Goal: Ask a question: Seek information or help from site administrators or community

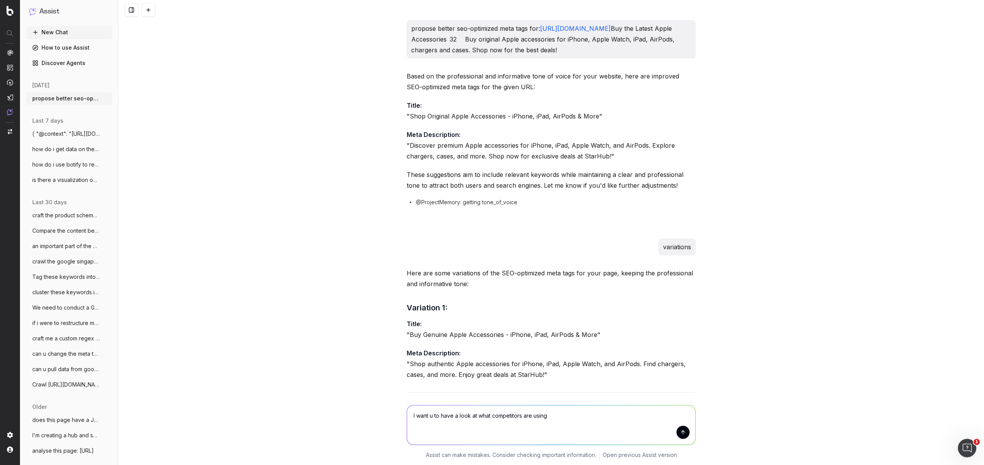
scroll to position [1557, 0]
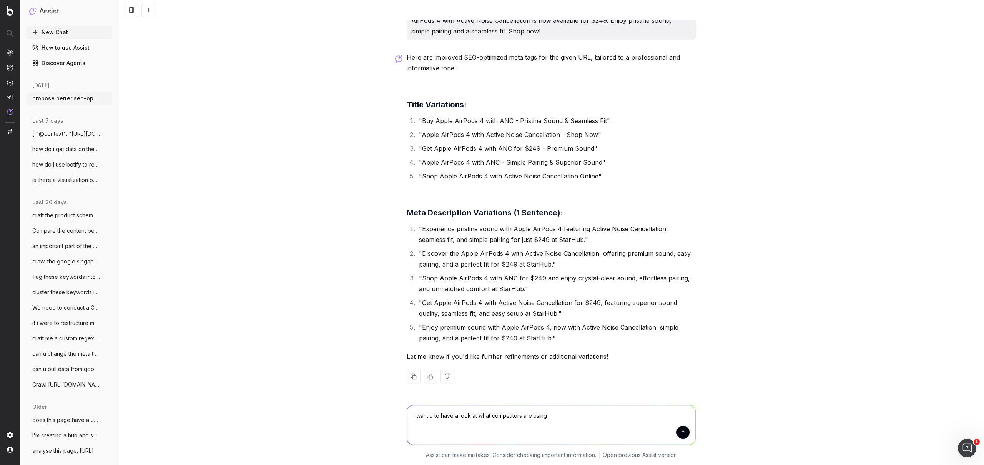
click at [560, 415] on textarea "I want u to have a look at what competitors are using" at bounding box center [551, 424] width 288 height 39
type textarea "I want u to have a look at what competitors are using as their meta tags and re…"
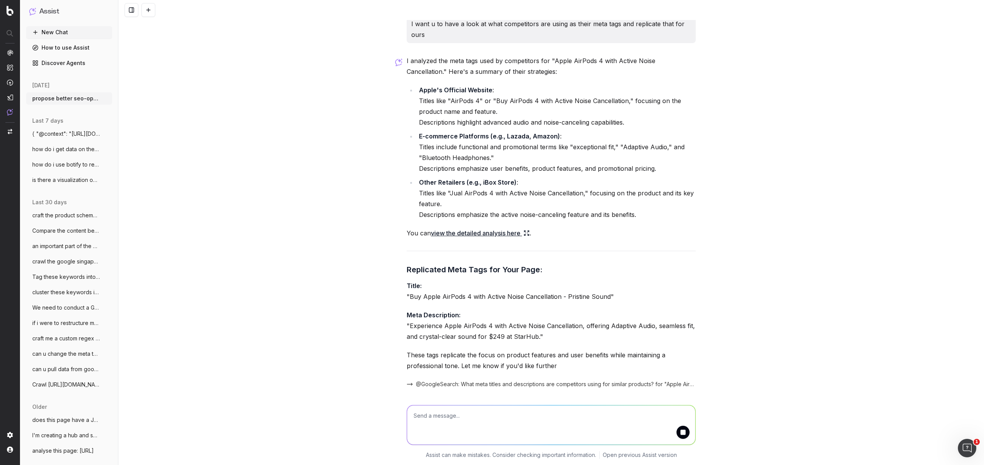
scroll to position [1964, 0]
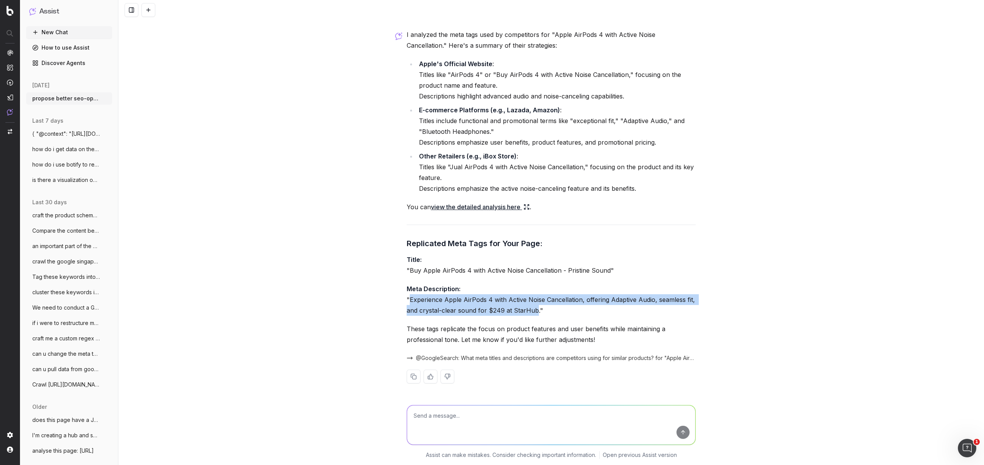
drag, startPoint x: 407, startPoint y: 302, endPoint x: 531, endPoint y: 308, distance: 124.7
click at [531, 308] on p "Meta Description: "Experience Apple AirPods 4 with Active Noise Cancellation, o…" at bounding box center [551, 299] width 289 height 32
copy p "Experience Apple AirPods 4 with Active Noise Cancellation, offering Adaptive Au…"
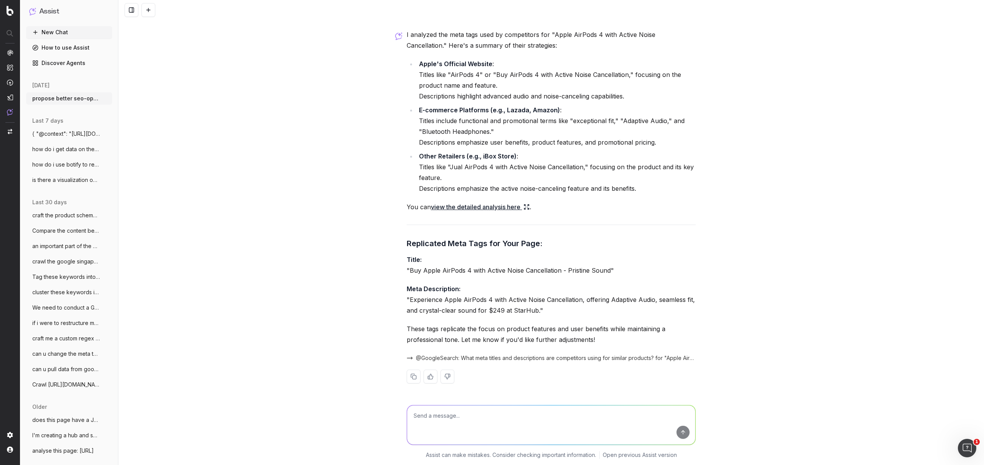
click at [526, 412] on textarea at bounding box center [551, 424] width 288 height 39
paste textarea "[URL][DOMAIN_NAME] "Buy Apple 20W USB-C Power Adapter " 34 Quickly charge your …"
type textarea "do the same for: [URL][DOMAIN_NAME] "Buy Apple 20W USB-C Power Adapter " 34 Qui…"
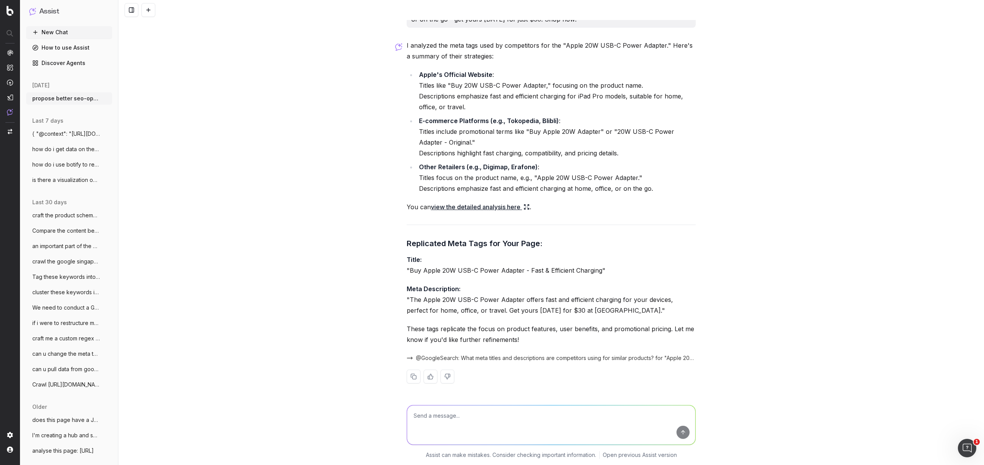
scroll to position [2391, 0]
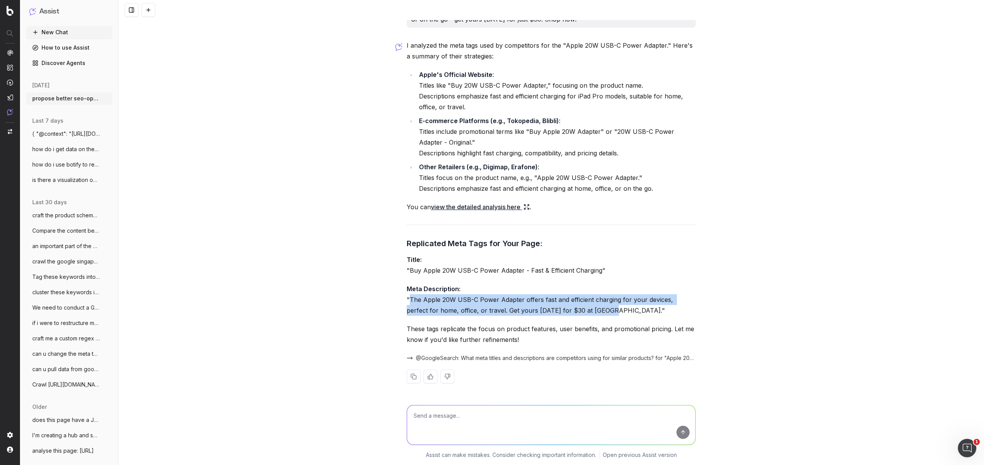
drag, startPoint x: 407, startPoint y: 299, endPoint x: 582, endPoint y: 310, distance: 175.2
click at [582, 310] on p "Meta Description: "The Apple 20W USB-C Power Adapter offers fast and efficient …" at bounding box center [551, 299] width 289 height 32
copy p "The Apple 20W USB-C Power Adapter offers fast and efficient charging for your d…"
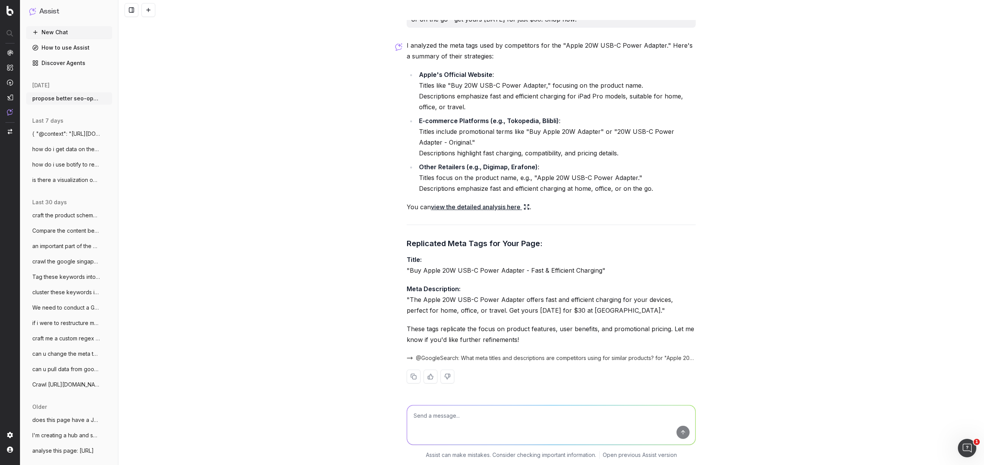
click at [477, 421] on textarea at bounding box center [551, 424] width 288 height 39
type textarea "focus more on product features"
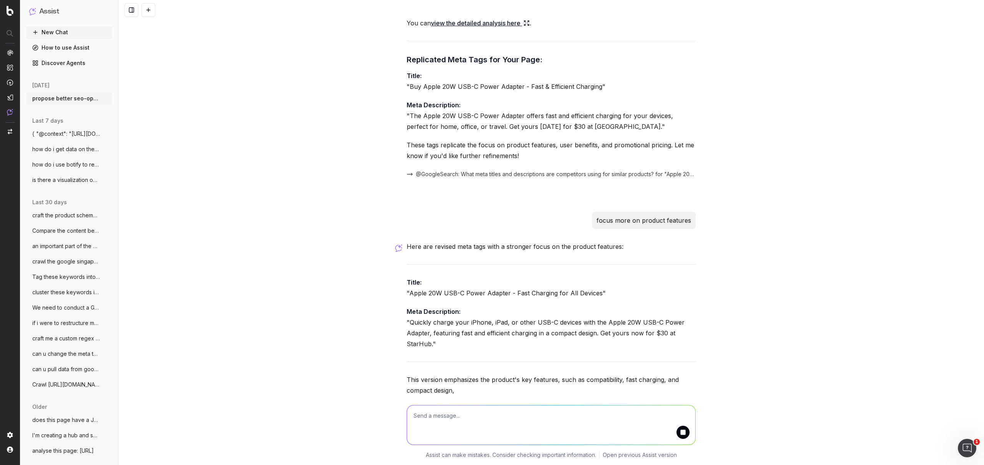
scroll to position [2620, 0]
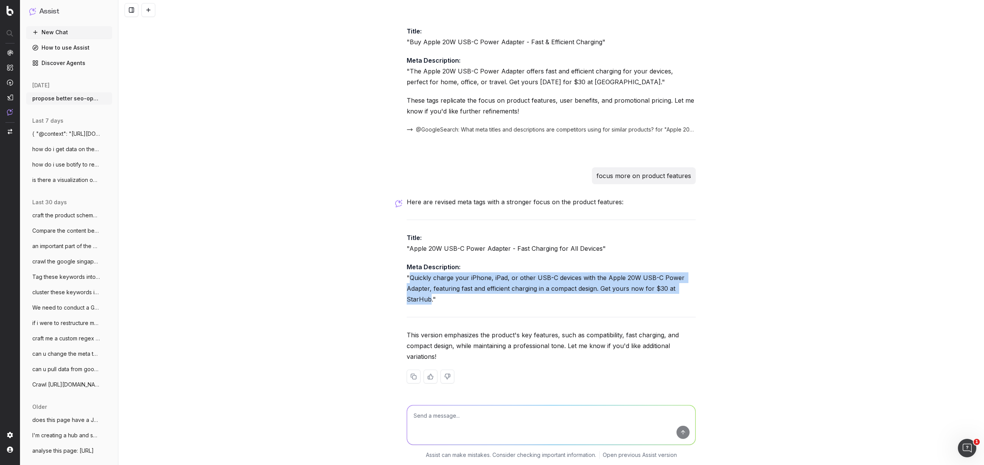
drag, startPoint x: 406, startPoint y: 280, endPoint x: 427, endPoint y: 300, distance: 28.8
click at [427, 300] on p "Meta Description: "Quickly charge your iPhone, iPad, or other USB-C devices wit…" at bounding box center [551, 282] width 289 height 43
copy p "Quickly charge your iPhone, iPad, or other USB-C devices with the Apple 20W USB…"
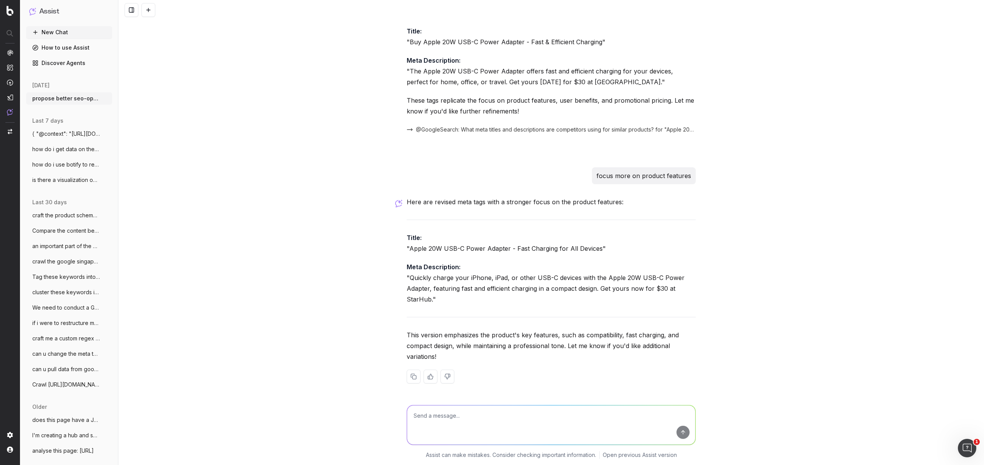
click at [458, 410] on textarea at bounding box center [551, 424] width 288 height 39
paste textarea "[URL][DOMAIN_NAME] Buy Apple AirPods 4 19 The Apple AirPods 4 is now available …"
type textarea "[URL][DOMAIN_NAME] Buy Apple AirPods 4 19 The Apple AirPods 4 is now available …"
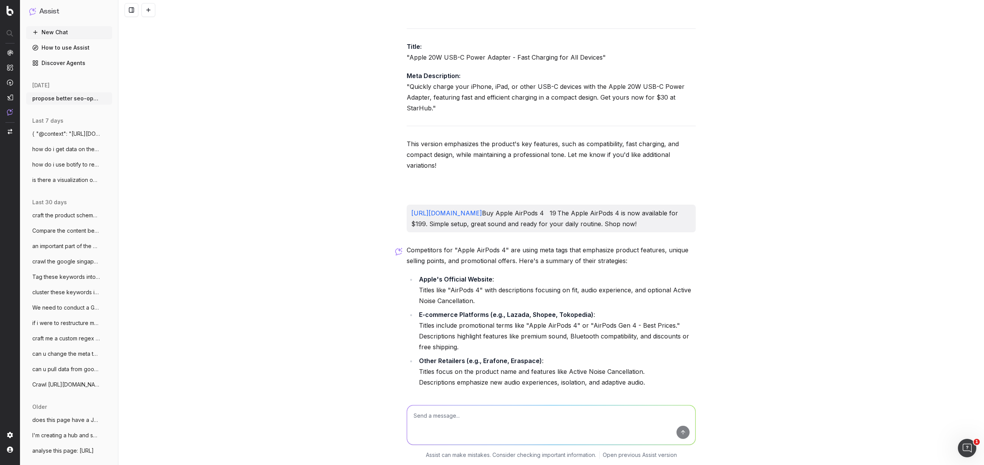
scroll to position [3015, 0]
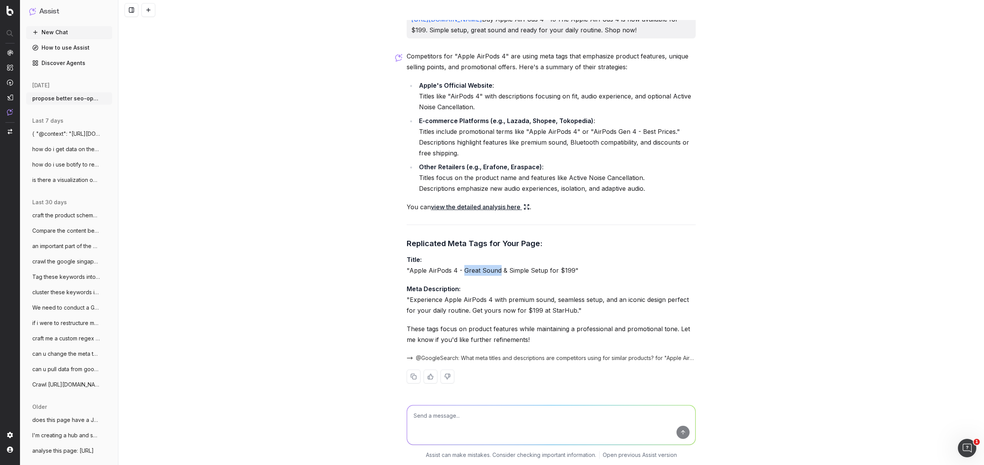
drag, startPoint x: 460, startPoint y: 270, endPoint x: 496, endPoint y: 274, distance: 36.3
click at [496, 274] on p "Title: "Apple AirPods 4 - Great Sound & Simple Setup for $199"" at bounding box center [551, 265] width 289 height 22
copy p "Great Sound"
drag, startPoint x: 543, startPoint y: 273, endPoint x: 566, endPoint y: 272, distance: 23.1
click at [566, 272] on p "Title: "Apple AirPods 4 - Great Sound & Simple Setup for $199"" at bounding box center [551, 265] width 289 height 22
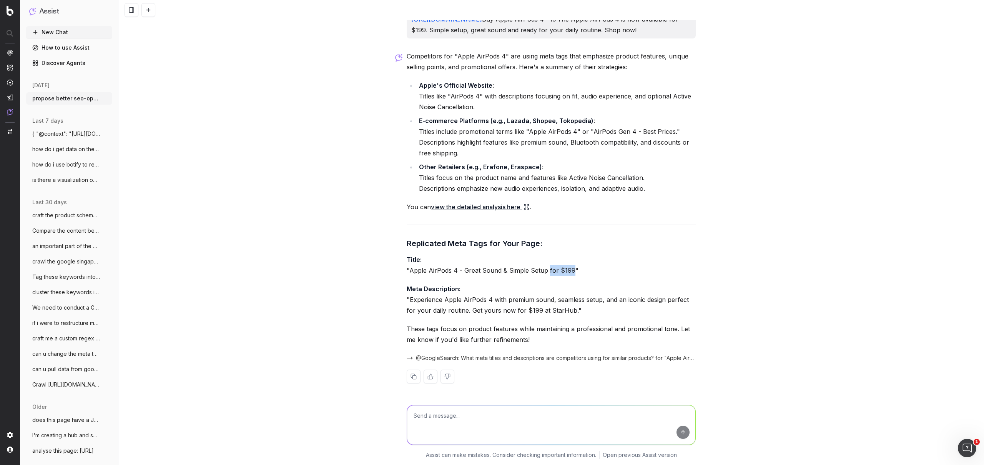
copy p "for $199"
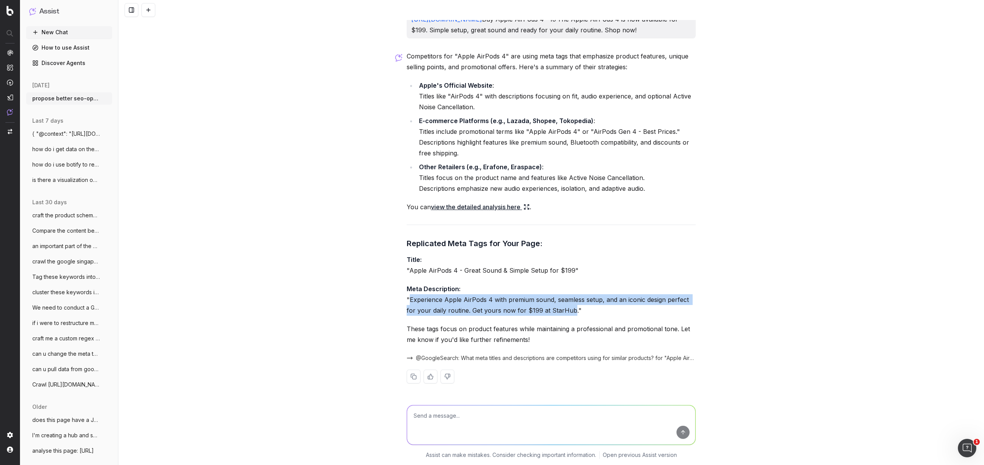
drag, startPoint x: 407, startPoint y: 299, endPoint x: 568, endPoint y: 310, distance: 161.0
click at [568, 310] on p "Meta Description: "Experience Apple AirPods 4 with premium sound, seamless setu…" at bounding box center [551, 299] width 289 height 32
copy p "Experience Apple AirPods 4 with premium sound, seamless setup, and an iconic de…"
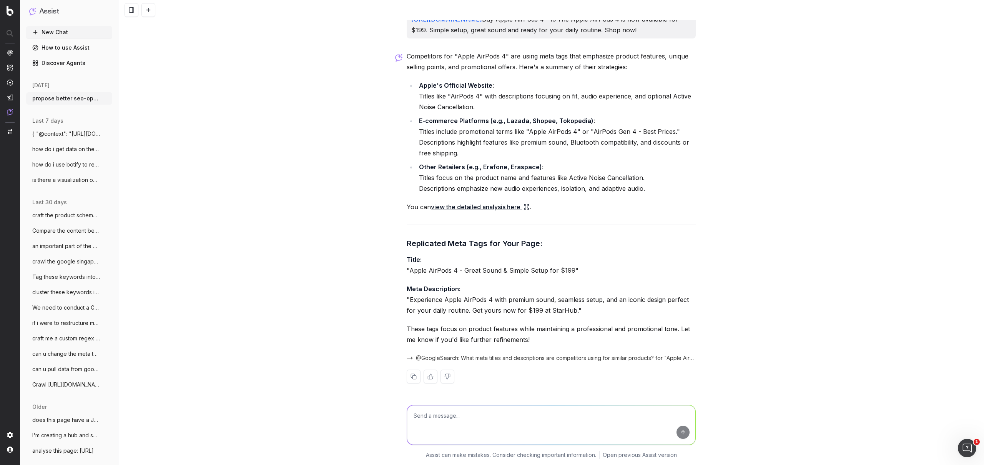
click at [538, 419] on textarea at bounding box center [551, 424] width 288 height 39
paste textarea "[URL][DOMAIN_NAME] "Buy Apple EarPods (USB-C) " 26 Get Apple EarPods (USB-C) in…"
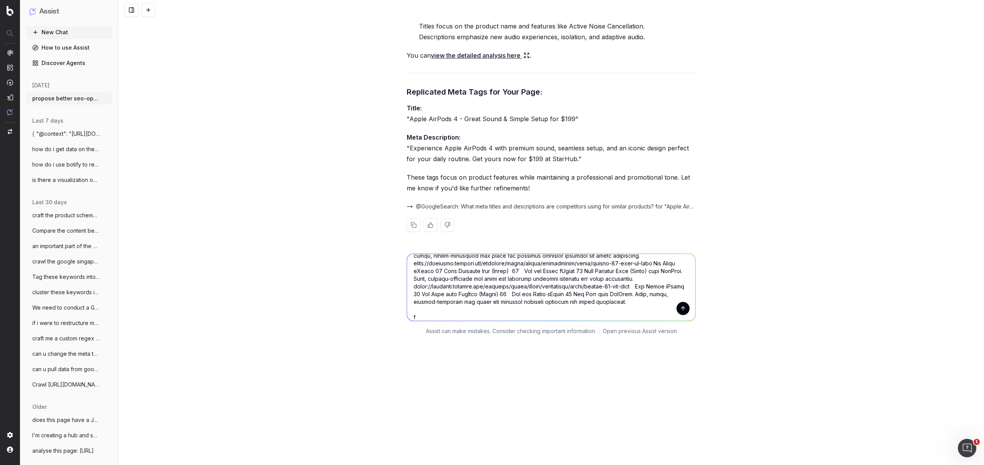
scroll to position [3182, 0]
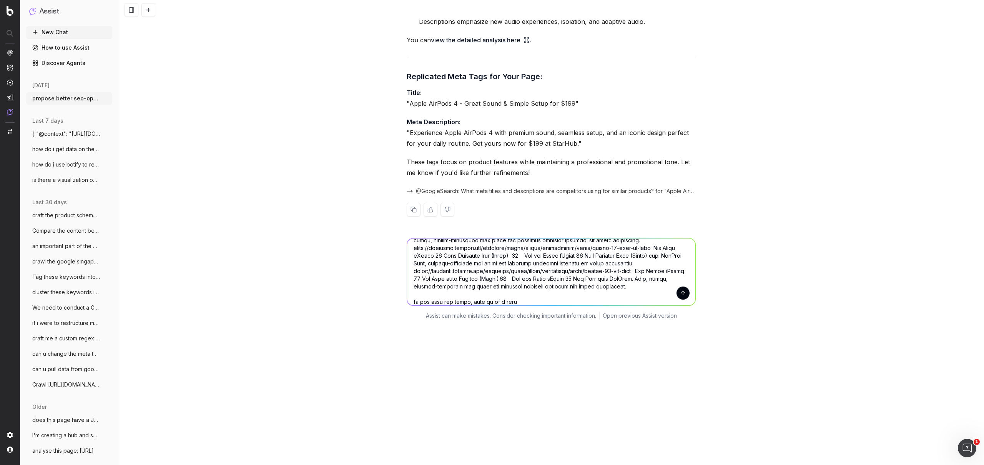
type textarea "[URL][DOMAIN_NAME] "Buy Apple EarPods (USB-C) " 26 Get Apple EarPods (USB-C) in…"
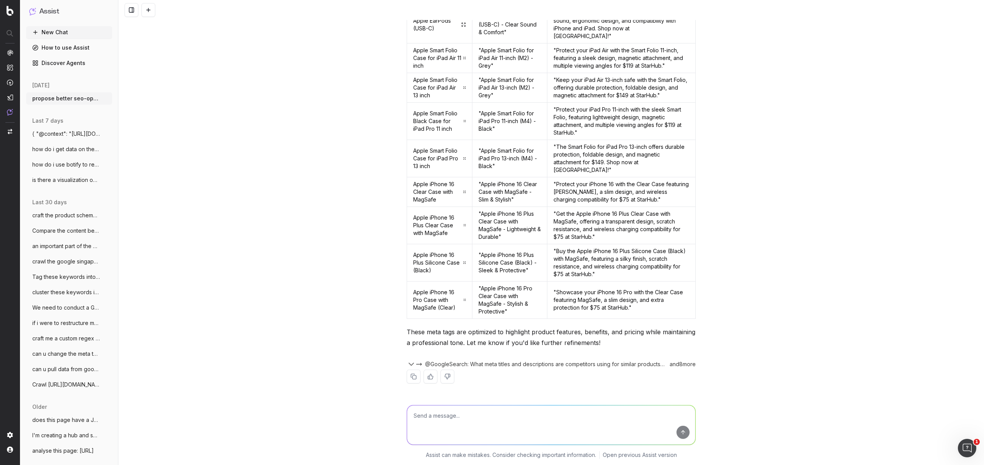
scroll to position [3701, 0]
drag, startPoint x: 563, startPoint y: 152, endPoint x: 671, endPoint y: 165, distance: 108.3
click at [671, 43] on td ""Get Apple EarPods (USB-C) for $30, offering clear sound, ergonomic design, and…" at bounding box center [621, 24] width 148 height 37
copy td "Get Apple EarPods (USB-C) for $30, offering clear sound, ergonomic design, and …"
click at [458, 408] on textarea at bounding box center [551, 424] width 288 height 39
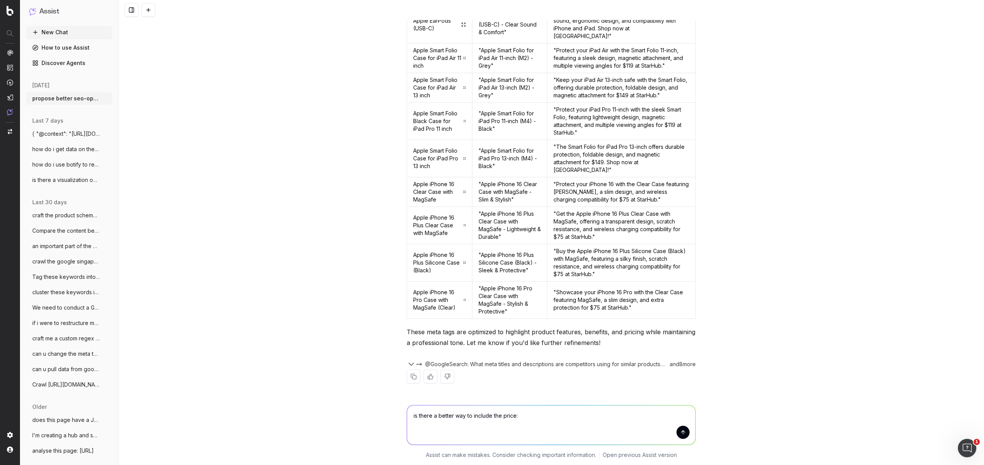
paste textarea "Buy Apple 20W USB-C Power Adapter for $30 Buy Apple AirPods 4: Great Sound for …"
type textarea "is there a better way to include the price: Buy Apple 20W USB-C Power Adapter f…"
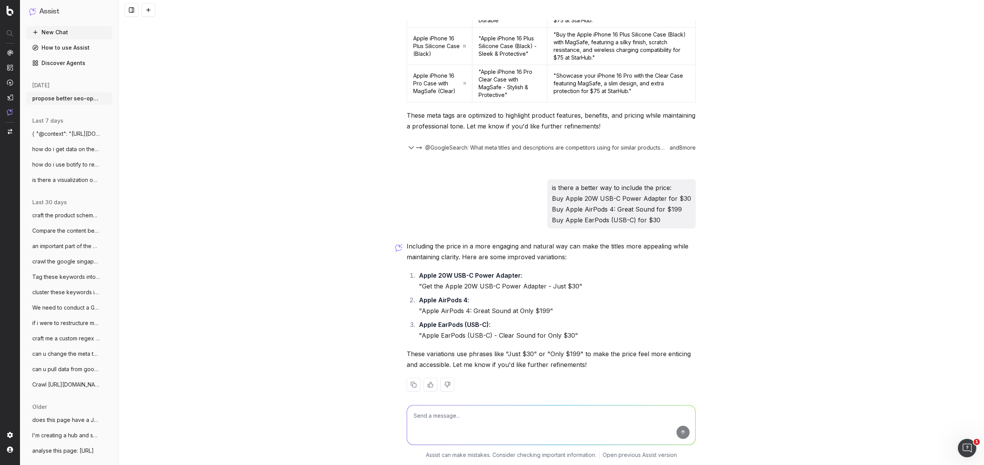
scroll to position [3745, 0]
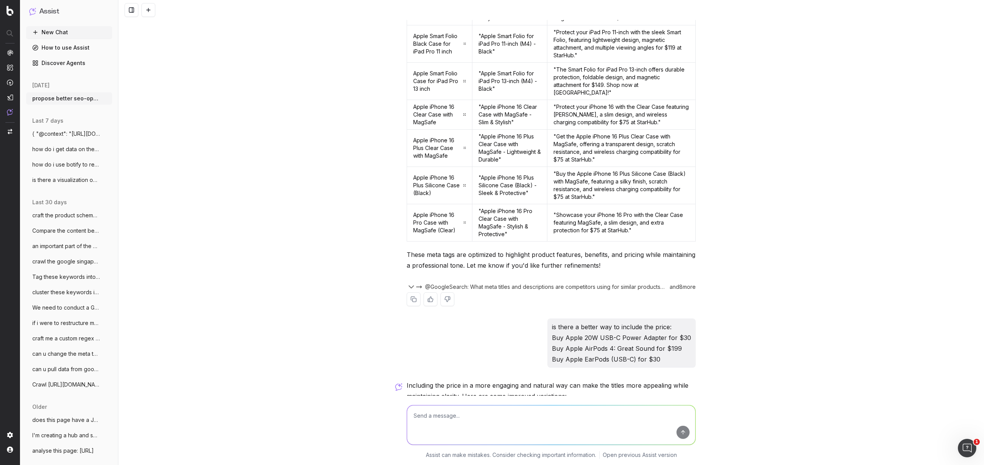
drag, startPoint x: 561, startPoint y: 139, endPoint x: 680, endPoint y: 153, distance: 119.5
copy td "Protect your iPad Air with the Smart Folio 11-inch, featuring a sleek design, m…"
drag, startPoint x: 562, startPoint y: 168, endPoint x: 676, endPoint y: 185, distance: 115.0
click at [676, 25] on td ""Keep your iPad Air 13-inch safe with the Smart Folio, offering durable protect…" at bounding box center [621, 11] width 148 height 30
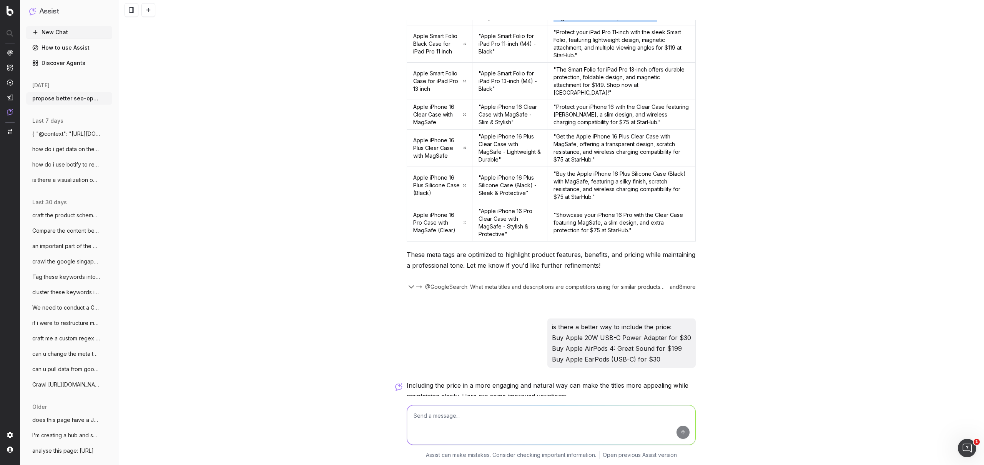
copy td "Keep your iPad Air 13-inch safe with the Smart Folio, offering durable protecti…"
drag, startPoint x: 562, startPoint y: 199, endPoint x: 608, endPoint y: 219, distance: 50.6
click at [608, 63] on td ""Protect your iPad Pro 11-inch with the sleek Smart Folio, featuring lightweigh…" at bounding box center [621, 43] width 148 height 37
copy td "Protect your iPad Pro 11-inch with the sleek Smart Folio, featuring lightweight…"
drag, startPoint x: 565, startPoint y: 236, endPoint x: 669, endPoint y: 249, distance: 105.4
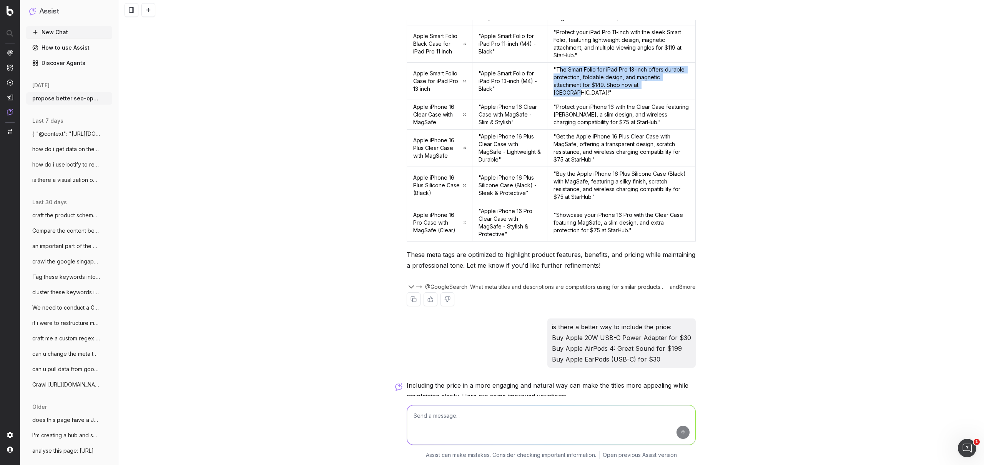
click at [669, 100] on td ""The Smart Folio for iPad Pro 13-inch offers durable protection, foldable desig…" at bounding box center [621, 81] width 148 height 37
click at [667, 100] on td ""The Smart Folio for iPad Pro 13-inch offers durable protection, foldable desig…" at bounding box center [621, 81] width 148 height 37
drag, startPoint x: 562, startPoint y: 236, endPoint x: 669, endPoint y: 251, distance: 107.9
click at [669, 100] on td ""The Smart Folio for iPad Pro 13-inch offers durable protection, foldable desig…" at bounding box center [621, 81] width 148 height 37
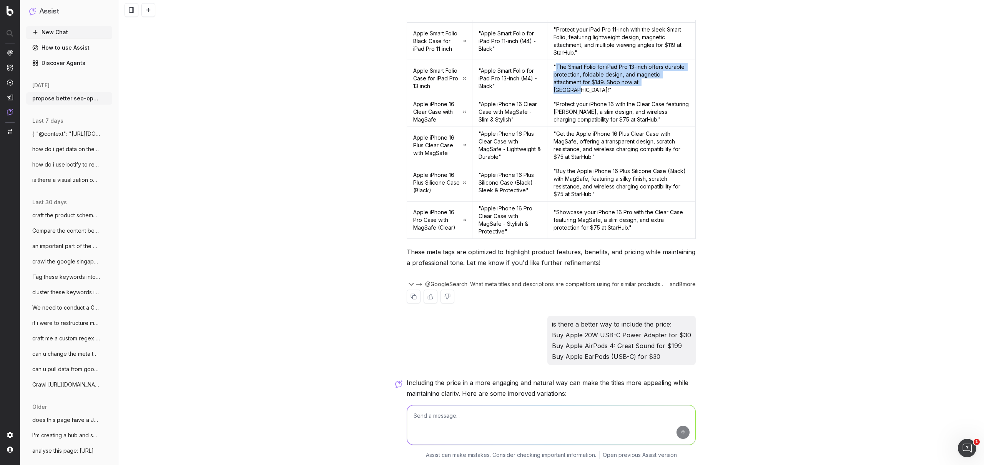
scroll to position [3748, 0]
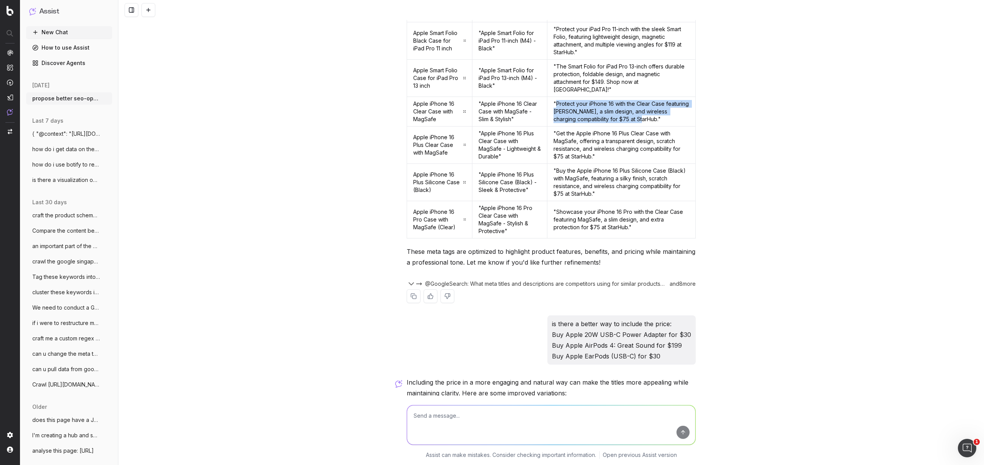
drag, startPoint x: 562, startPoint y: 261, endPoint x: 665, endPoint y: 277, distance: 104.5
click at [665, 126] on td ""Protect your iPhone 16 with the Clear Case featuring [PERSON_NAME], a slim des…" at bounding box center [621, 112] width 148 height 30
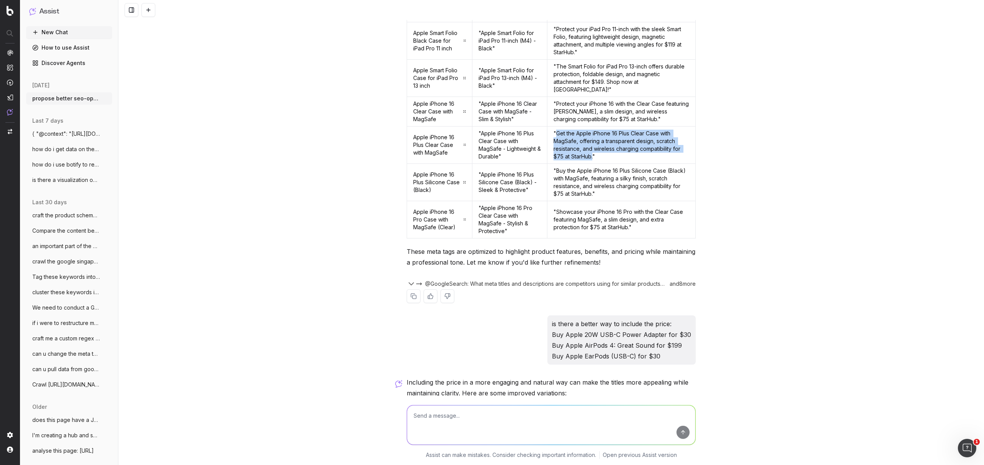
drag, startPoint x: 560, startPoint y: 288, endPoint x: 607, endPoint y: 316, distance: 54.6
click at [607, 164] on td ""Get the Apple iPhone 16 Plus Clear Case with MagSafe, offering a transparent d…" at bounding box center [621, 144] width 148 height 37
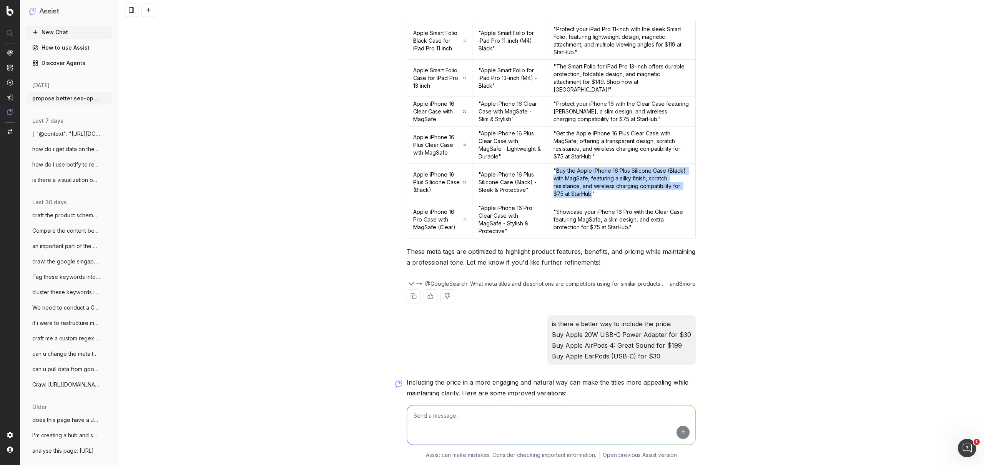
drag, startPoint x: 563, startPoint y: 328, endPoint x: 641, endPoint y: 354, distance: 82.0
click at [641, 201] on td ""Buy the Apple iPhone 16 Plus Silicone Case (Black) with MagSafe, featuring a s…" at bounding box center [621, 182] width 148 height 37
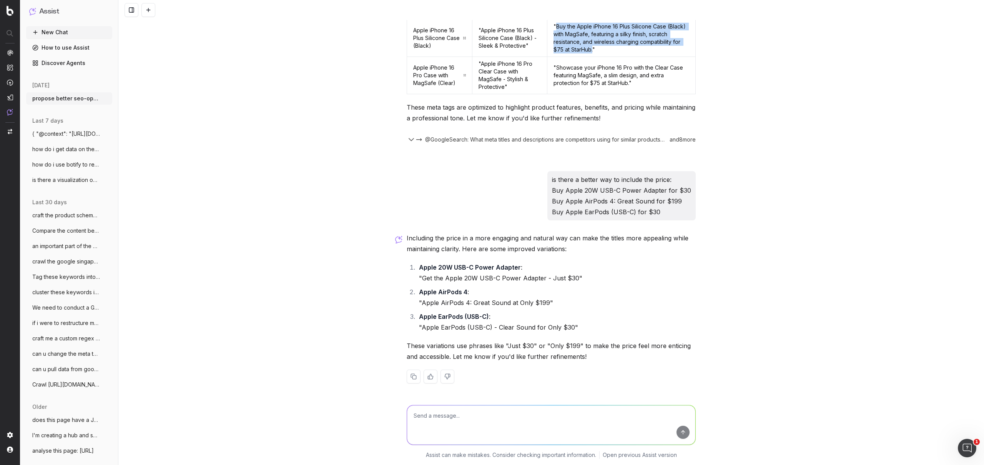
scroll to position [4030, 0]
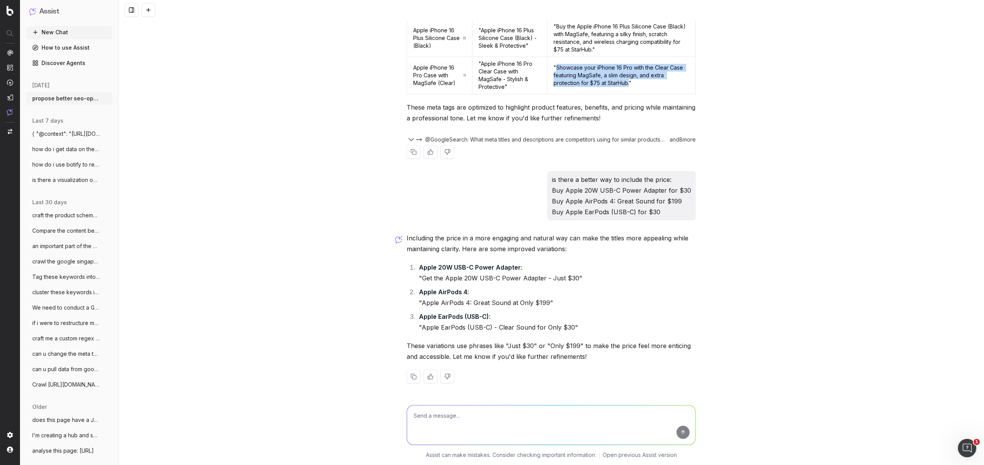
drag, startPoint x: 563, startPoint y: 84, endPoint x: 634, endPoint y: 100, distance: 73.0
click at [634, 94] on td ""Showcase your iPhone 16 Pro with the Clear Case featuring MagSafe, a slim desi…" at bounding box center [621, 75] width 148 height 37
click at [425, 418] on textarea at bounding box center [551, 424] width 288 height 39
paste textarea "[URL][DOMAIN_NAME] [URL][DOMAIN_NAME] [URL][DOMAIN_NAME] [URL][DOMAIN_NAME]"
type textarea "[URL][DOMAIN_NAME] [URL][DOMAIN_NAME] [URL][DOMAIN_NAME] [URL][DOMAIN_NAME]"
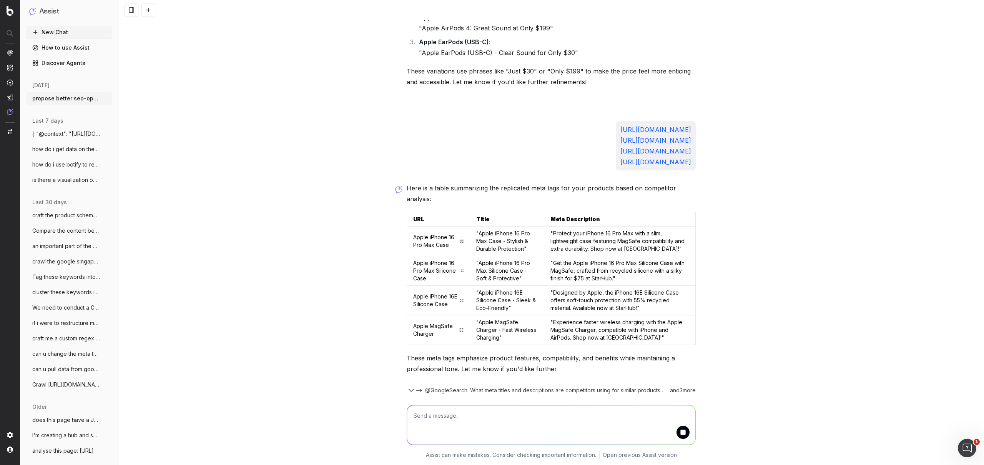
scroll to position [4374, 0]
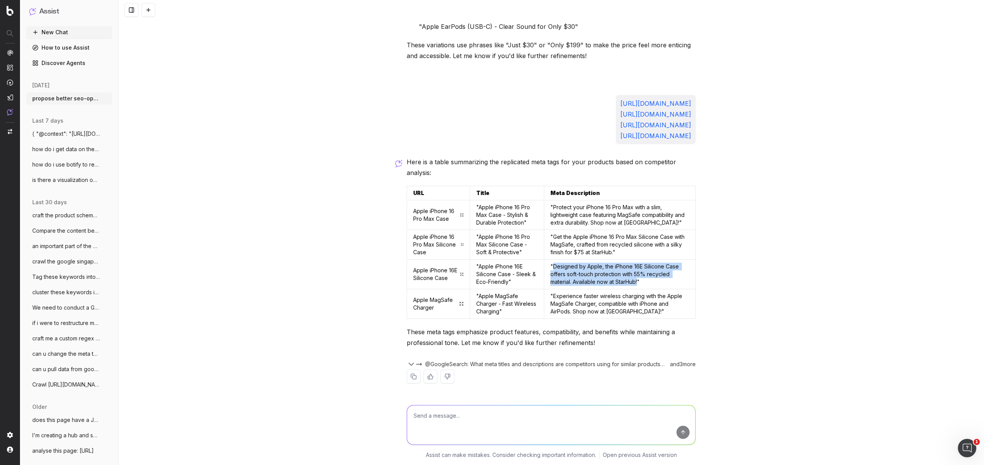
drag, startPoint x: 561, startPoint y: 270, endPoint x: 647, endPoint y: 285, distance: 87.0
click at [647, 285] on td ""Designed by Apple, the iPhone 16E Silicone Case offers soft-touch protection w…" at bounding box center [619, 274] width 151 height 30
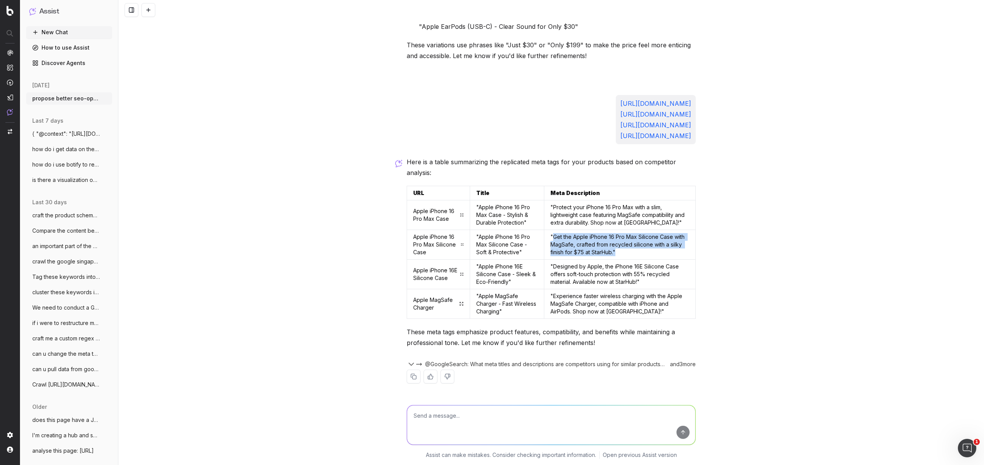
drag, startPoint x: 561, startPoint y: 239, endPoint x: 642, endPoint y: 257, distance: 83.0
click at [642, 257] on td ""Get the Apple iPhone 16 Pro Max Silicone Case with MagSafe, crafted from recyc…" at bounding box center [619, 245] width 151 height 30
click at [645, 267] on td ""Designed by Apple, the iPhone 16E Silicone Case offers soft-touch protection w…" at bounding box center [619, 274] width 151 height 30
click at [530, 412] on textarea at bounding box center [551, 424] width 288 height 39
paste textarea "Buy Apple iPhone 16 Plus Silicone Case (Black) ($75)"
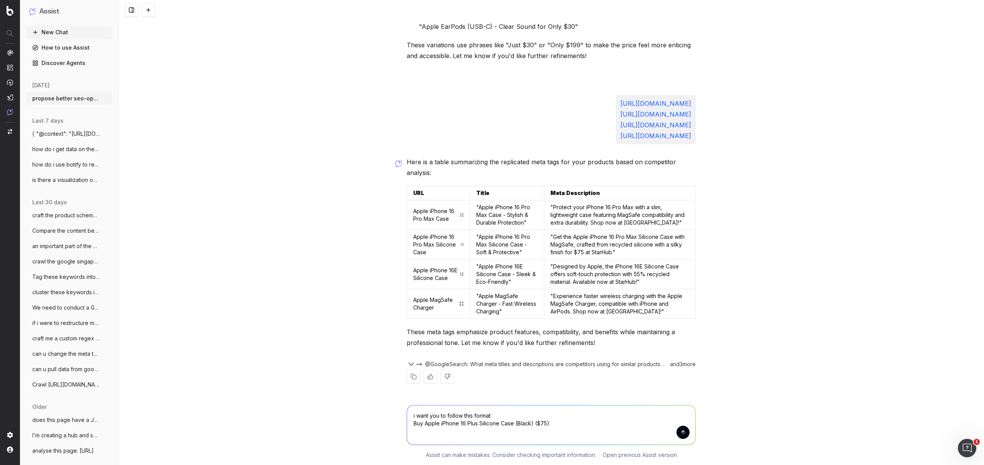
paste textarea "Buy the Apple iPhone 16 Plus Silicone Case (Black) with MagSafe, featuring a si…"
type textarea "i want you to follow this format: Buy Apple iPhone 16 Plus Silicone Case (Black…"
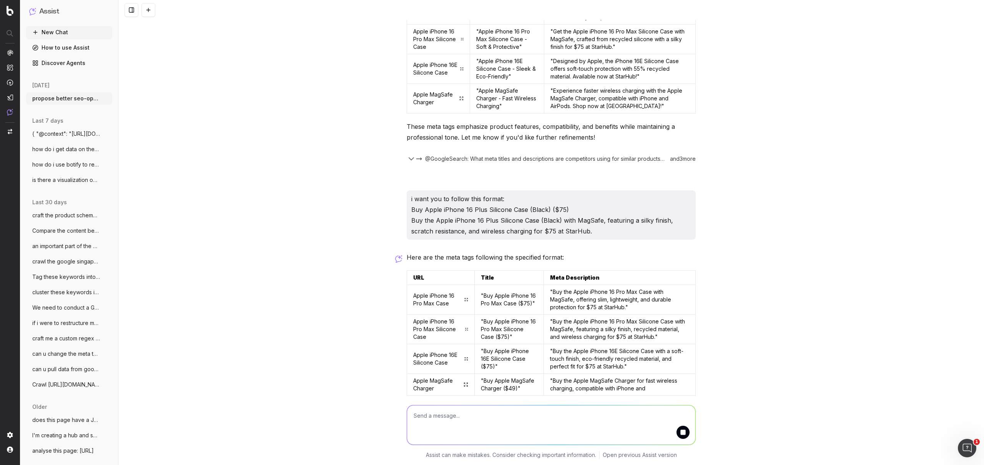
scroll to position [4639, 0]
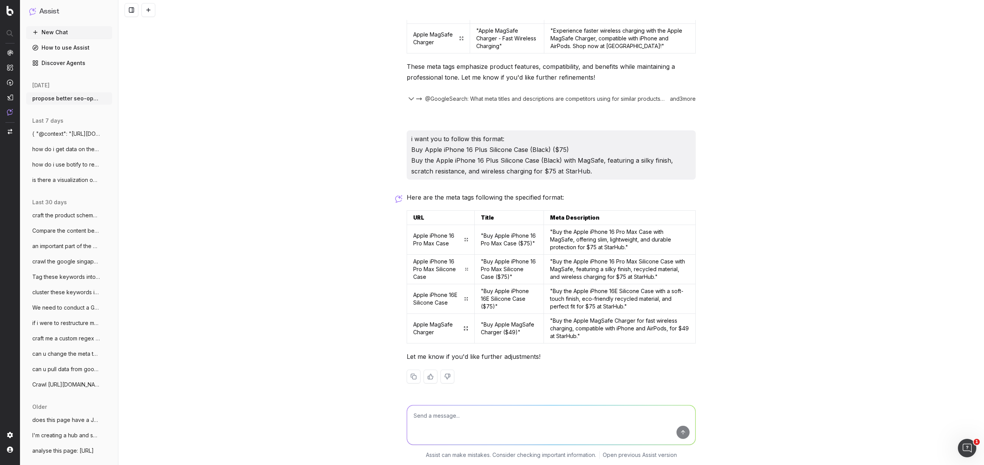
click at [445, 420] on textarea at bounding box center [551, 424] width 288 height 39
paste textarea "[URL][DOMAIN_NAME] [URL][DOMAIN_NAME] [URL][DOMAIN_NAME] [URL][DOMAIN_NAME] [UR…"
type textarea "[URL][DOMAIN_NAME] [URL][DOMAIN_NAME] [URL][DOMAIN_NAME] [URL][DOMAIN_NAME] [UR…"
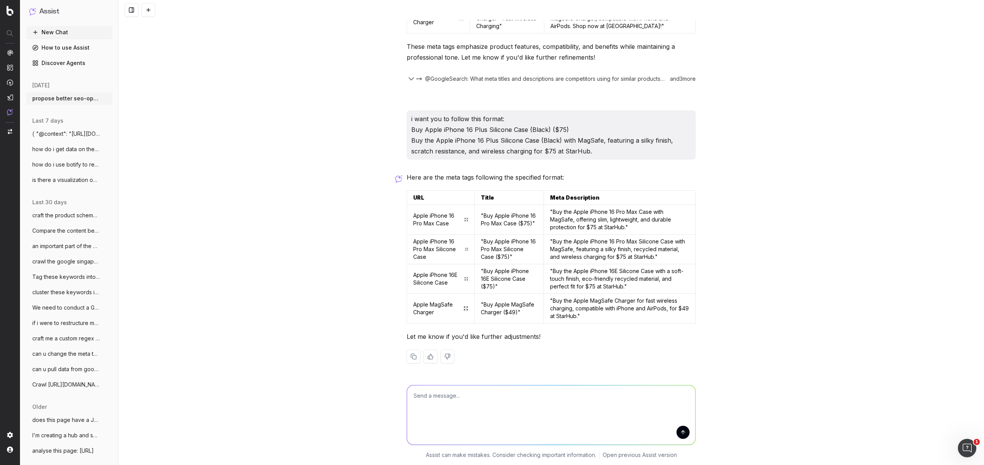
scroll to position [4776, 0]
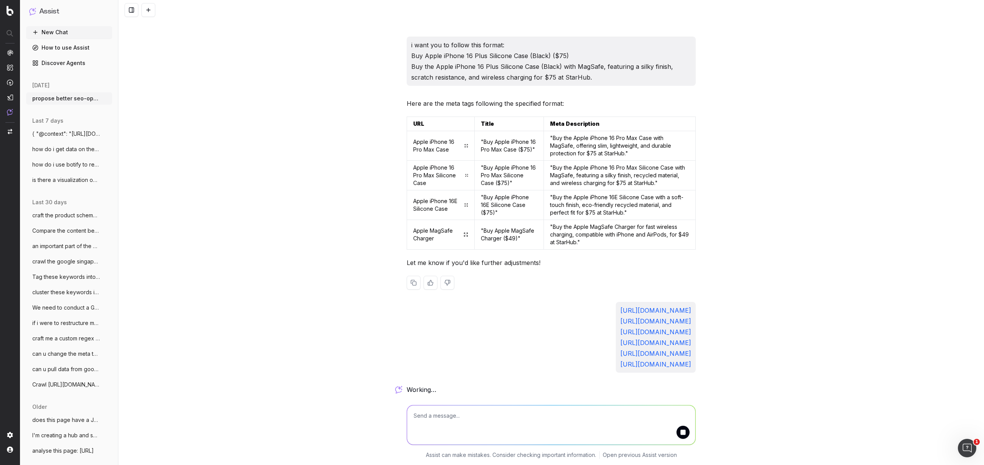
drag, startPoint x: 551, startPoint y: 184, endPoint x: 573, endPoint y: 209, distance: 32.9
click at [574, 210] on div "Here are the meta tags following the specified format: URL Title Meta Descripti…" at bounding box center [551, 200] width 289 height 204
drag, startPoint x: 550, startPoint y: 183, endPoint x: 574, endPoint y: 202, distance: 30.7
click at [574, 220] on td ""Buy the Apple MagSafe Charger for fast wireless charging, compatible with iPho…" at bounding box center [620, 235] width 152 height 30
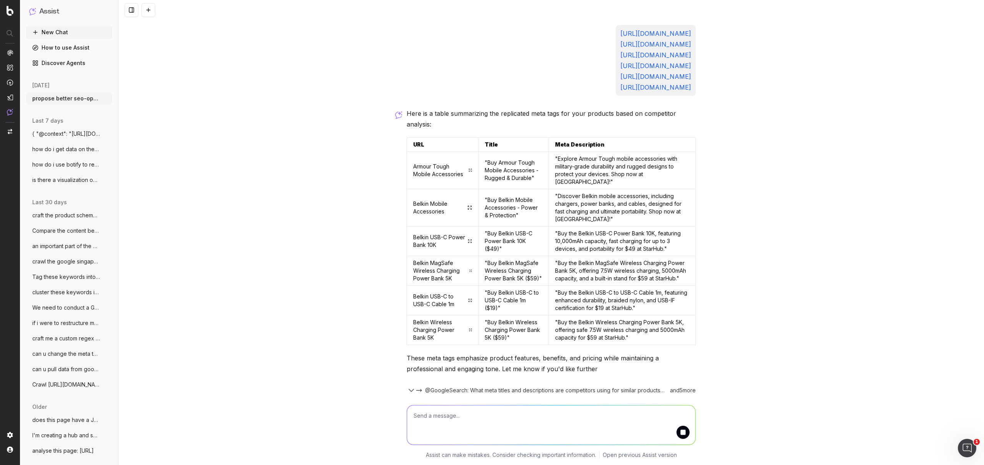
scroll to position [5087, 0]
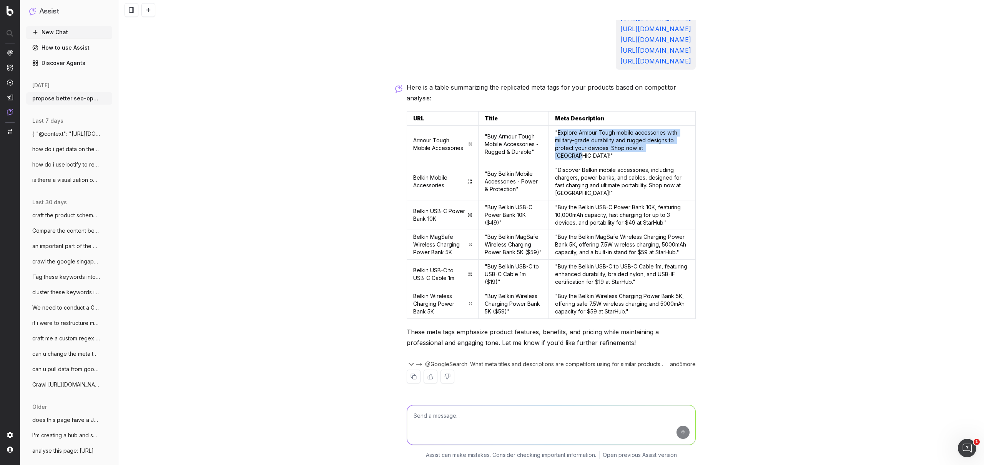
drag, startPoint x: 571, startPoint y: 126, endPoint x: 674, endPoint y: 142, distance: 104.2
click at [674, 142] on td ""Explore Armour Tough mobile accessories with military-grade durability and rug…" at bounding box center [621, 144] width 147 height 37
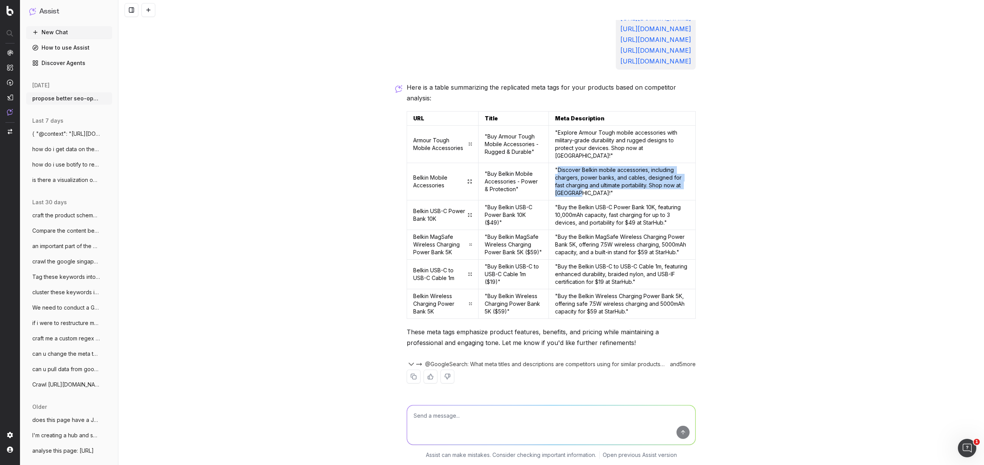
drag, startPoint x: 566, startPoint y: 156, endPoint x: 604, endPoint y: 174, distance: 41.9
click at [604, 174] on td ""Discover Belkin mobile accessories, including chargers, power banks, and cable…" at bounding box center [621, 181] width 147 height 37
click at [517, 204] on td ""Buy Belkin USB-C Power Bank 10K ($49)"" at bounding box center [513, 215] width 70 height 30
click at [490, 201] on td ""Buy Belkin USB-C Power Bank 10K ($49)"" at bounding box center [513, 215] width 70 height 30
click at [490, 427] on textarea at bounding box center [551, 424] width 288 height 39
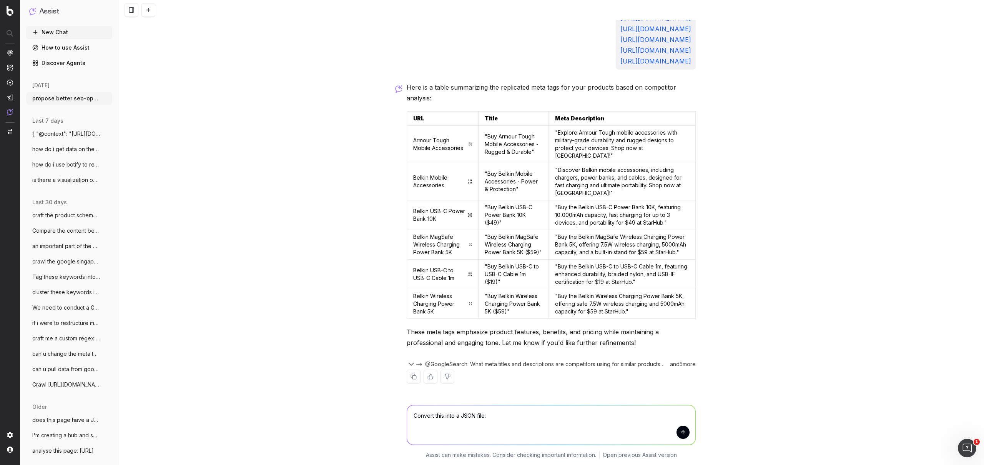
paste textarea "URL Meta Title Character Count Meta Description Character Count [URL][DOMAIN_NA…"
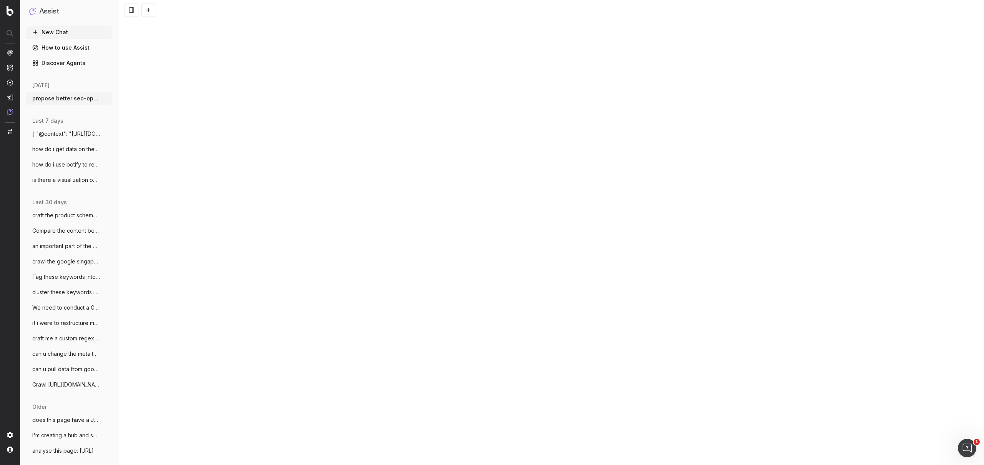
scroll to position [4920, 0]
paste textarea "{ "Meta_Tags": [ { "url": "/personal", "title": "Singapore's #1 Mobile Plans, F…"
type textarea "Convert this into a JSON file: URL Meta Title Character Count Meta Description …"
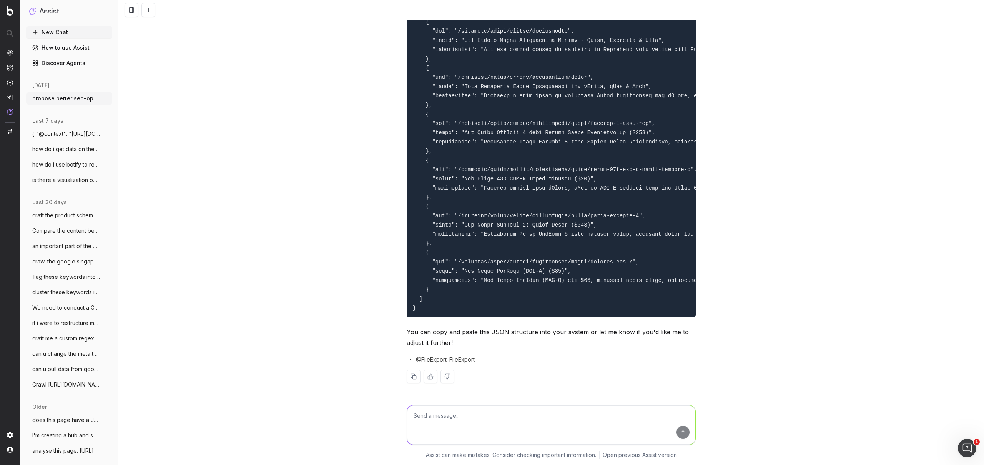
scroll to position [13998, 0]
